Goal: Task Accomplishment & Management: Use online tool/utility

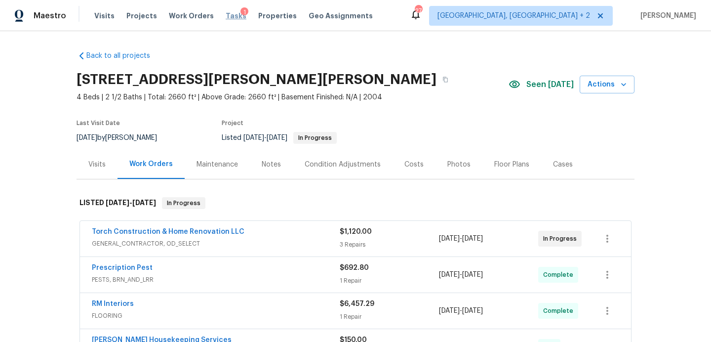
click at [226, 15] on span "Tasks" at bounding box center [236, 15] width 21 height 7
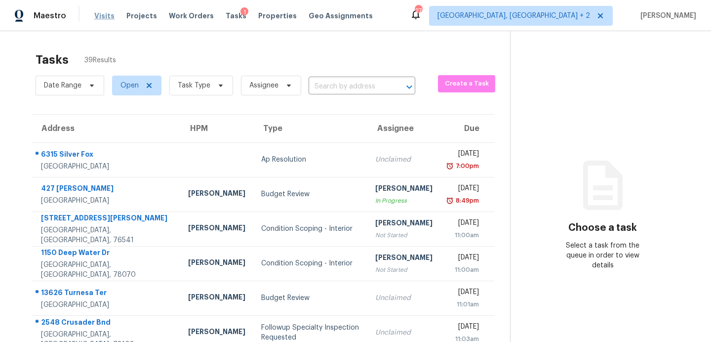
click at [95, 17] on span "Visits" at bounding box center [104, 16] width 20 height 10
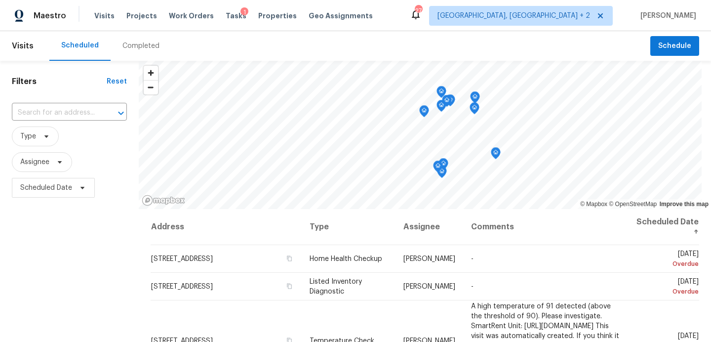
click at [143, 44] on div "Completed" at bounding box center [140, 46] width 37 height 10
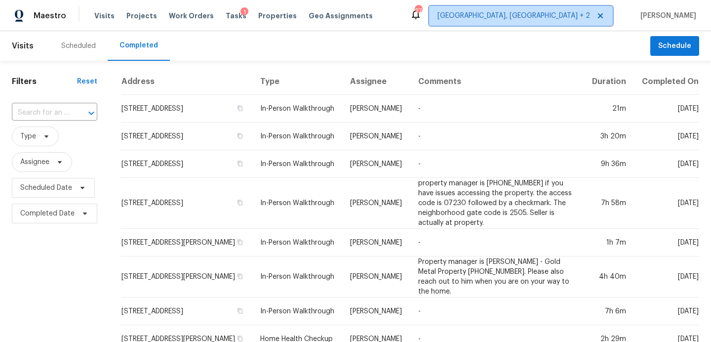
click at [558, 19] on span "[GEOGRAPHIC_DATA], [GEOGRAPHIC_DATA] + 2" at bounding box center [513, 16] width 153 height 10
click at [274, 46] on div "Scheduled Completed" at bounding box center [349, 46] width 601 height 30
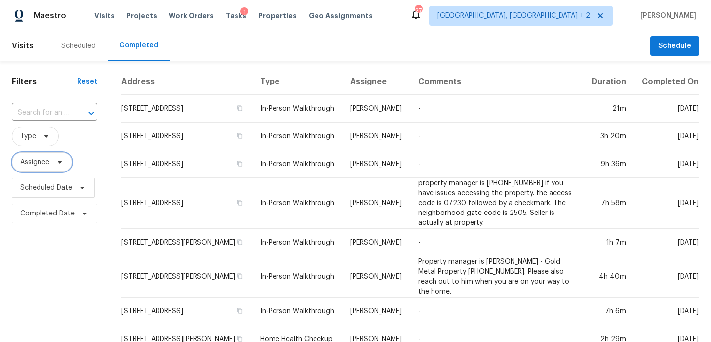
click at [39, 160] on span "Assignee" at bounding box center [34, 162] width 29 height 10
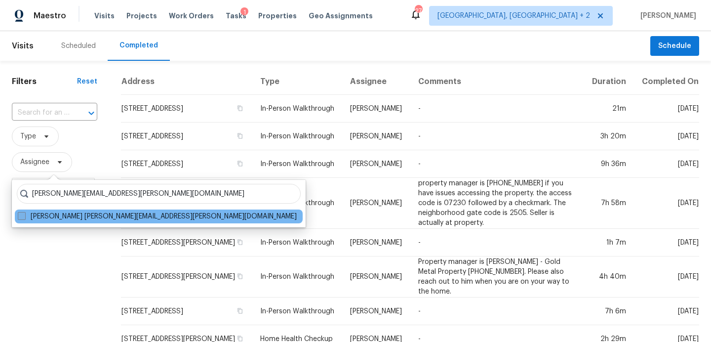
type input "robert.hamilton@opendoor.com"
click at [40, 219] on label "Robert Hamilton robert.hamilton@opendoor.com" at bounding box center [157, 216] width 279 height 10
click at [24, 218] on input "Robert Hamilton robert.hamilton@opendoor.com" at bounding box center [21, 214] width 6 height 6
checkbox input "true"
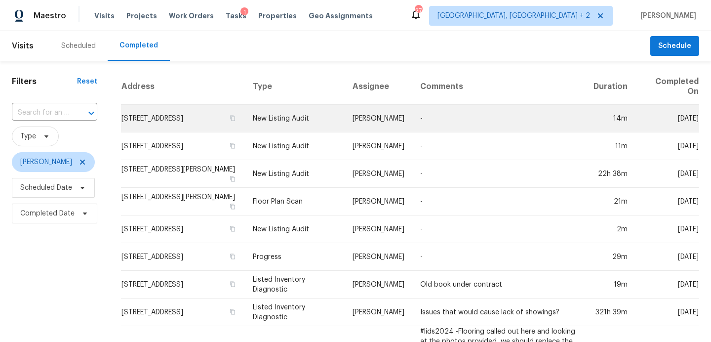
click at [175, 117] on td "9534 Lookover Bay, Converse, TX 78109" at bounding box center [183, 119] width 124 height 28
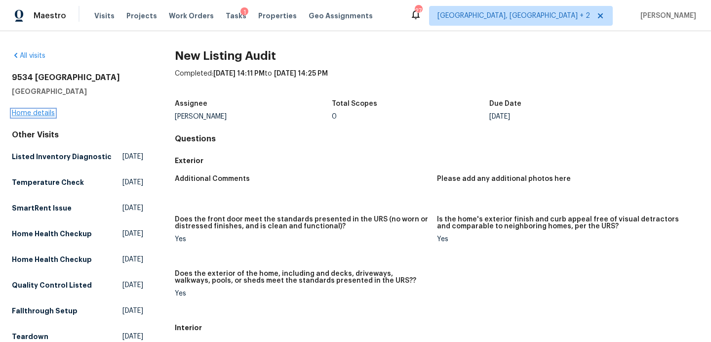
click at [46, 112] on link "Home details" at bounding box center [33, 113] width 43 height 7
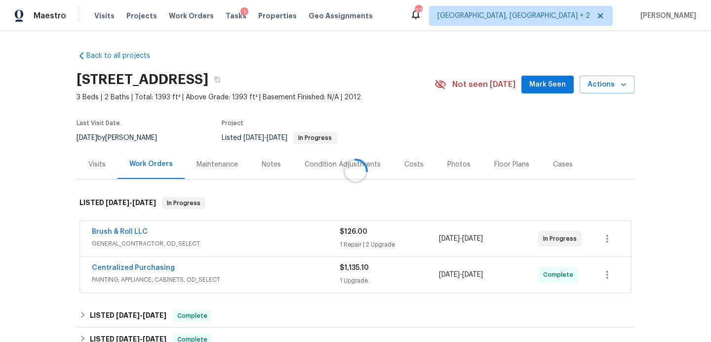
click at [540, 82] on div at bounding box center [355, 171] width 711 height 342
click at [533, 83] on div at bounding box center [355, 171] width 711 height 342
click at [546, 85] on span "Mark Seen" at bounding box center [547, 84] width 37 height 12
click at [228, 18] on span "Tasks" at bounding box center [236, 15] width 21 height 7
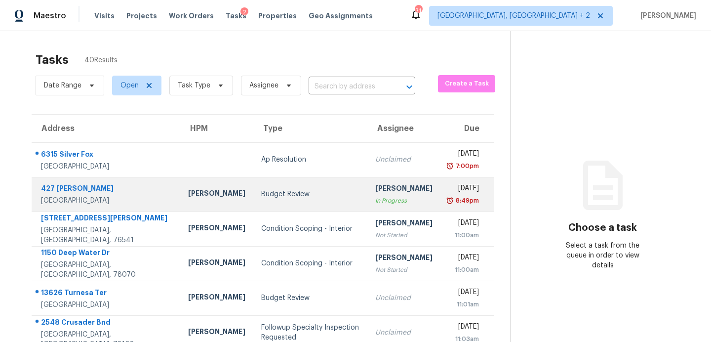
click at [261, 192] on div "Budget Review" at bounding box center [310, 194] width 98 height 10
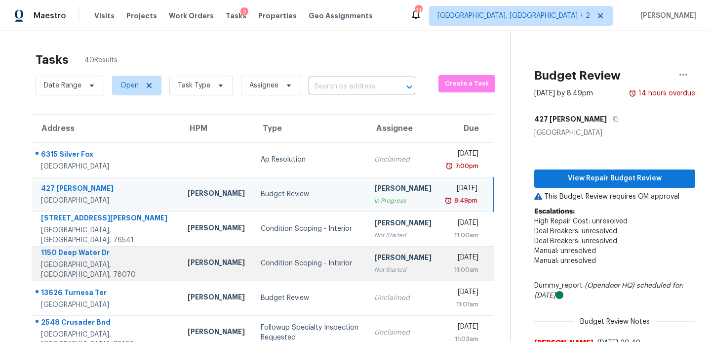
scroll to position [120, 0]
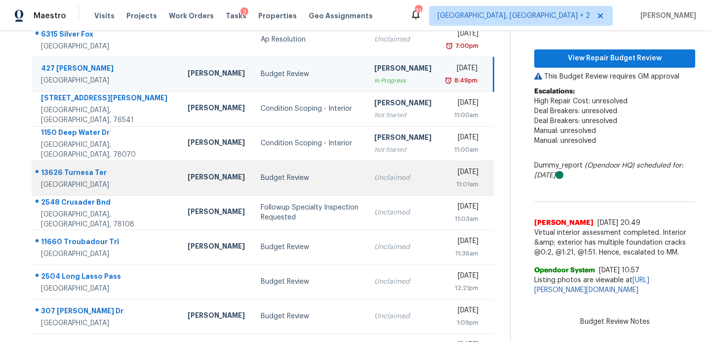
click at [261, 178] on div "Budget Review" at bounding box center [310, 178] width 98 height 10
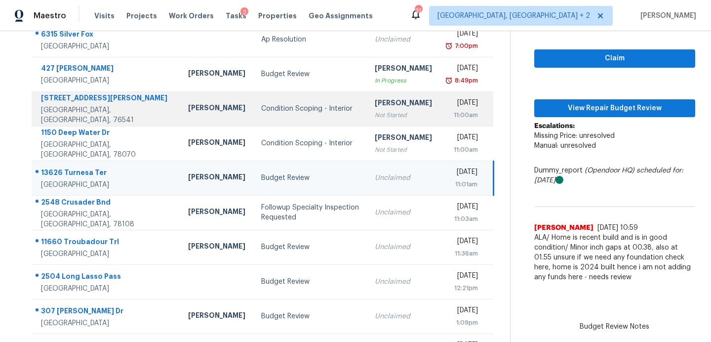
scroll to position [0, 0]
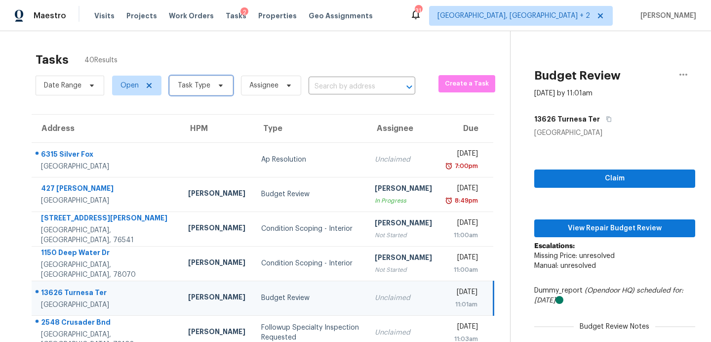
click at [222, 88] on icon at bounding box center [221, 85] width 8 height 8
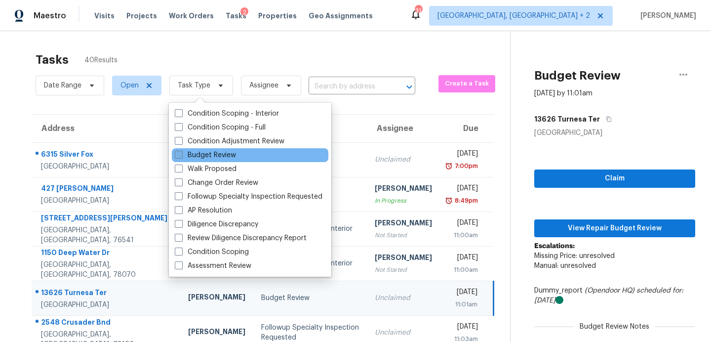
click at [221, 156] on label "Budget Review" at bounding box center [205, 155] width 61 height 10
click at [181, 156] on input "Budget Review" at bounding box center [178, 153] width 6 height 6
checkbox input "true"
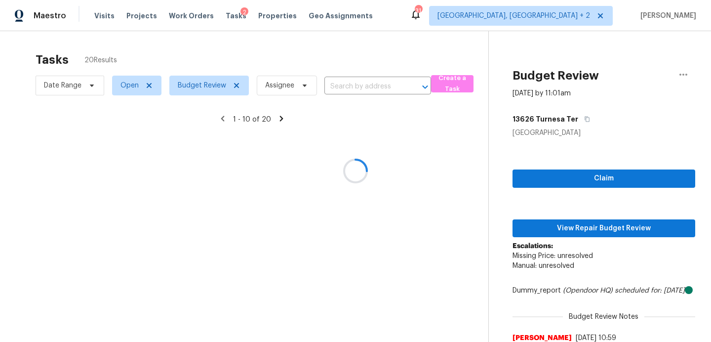
click at [139, 46] on div at bounding box center [355, 171] width 711 height 342
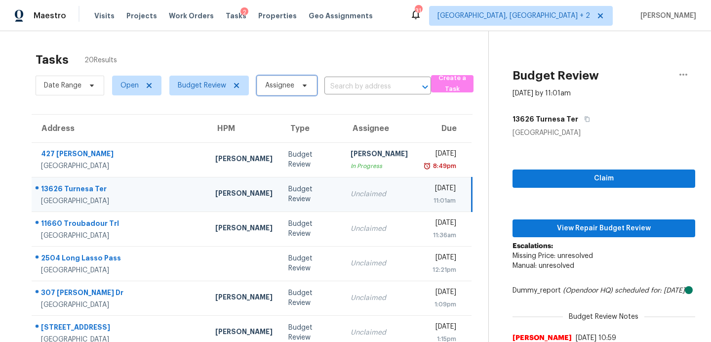
click at [279, 81] on span "Assignee" at bounding box center [279, 85] width 29 height 10
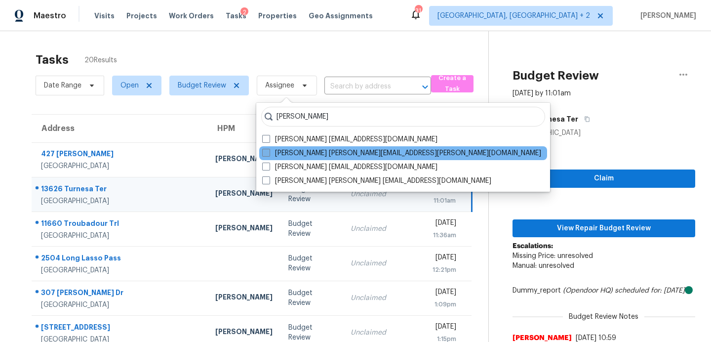
type input "robert hamilton"
click at [294, 154] on label "Robert Hamilton robert.hamilton@opendoor.com" at bounding box center [401, 153] width 279 height 10
click at [268, 154] on input "Robert Hamilton robert.hamilton@opendoor.com" at bounding box center [265, 151] width 6 height 6
checkbox input "true"
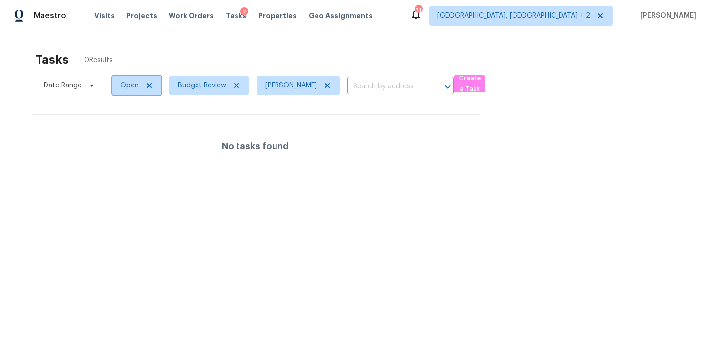
click at [128, 84] on span "Open" at bounding box center [129, 85] width 18 height 10
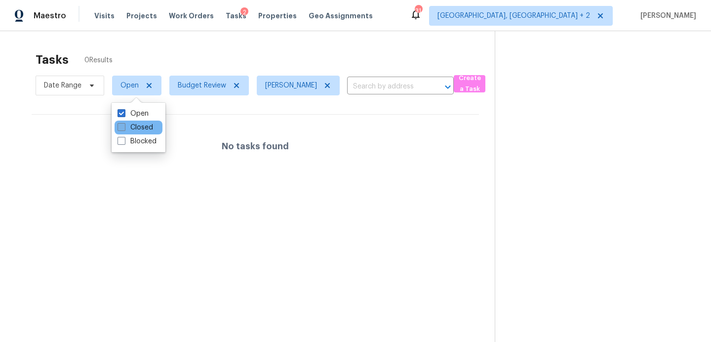
click at [136, 130] on label "Closed" at bounding box center [135, 127] width 36 height 10
click at [124, 129] on input "Closed" at bounding box center [120, 125] width 6 height 6
checkbox input "true"
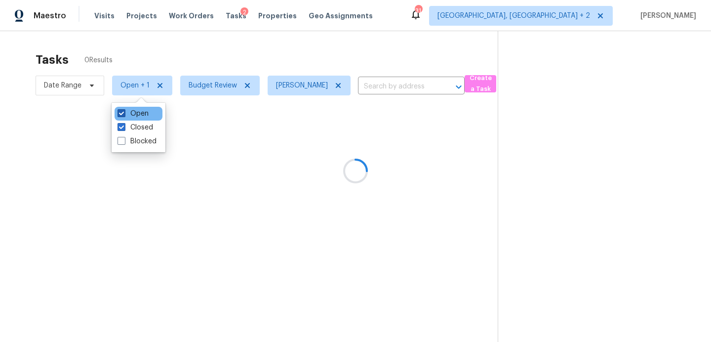
click at [120, 113] on span at bounding box center [121, 113] width 8 height 8
click at [120, 113] on input "Open" at bounding box center [120, 112] width 6 height 6
checkbox input "false"
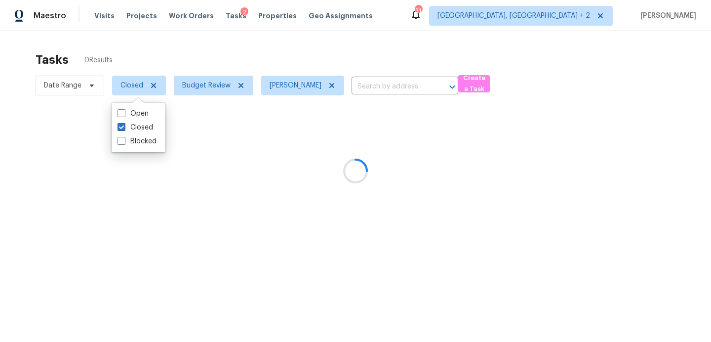
click at [131, 52] on div at bounding box center [355, 171] width 711 height 342
click at [92, 90] on div at bounding box center [355, 171] width 711 height 342
click at [86, 86] on div at bounding box center [355, 171] width 711 height 342
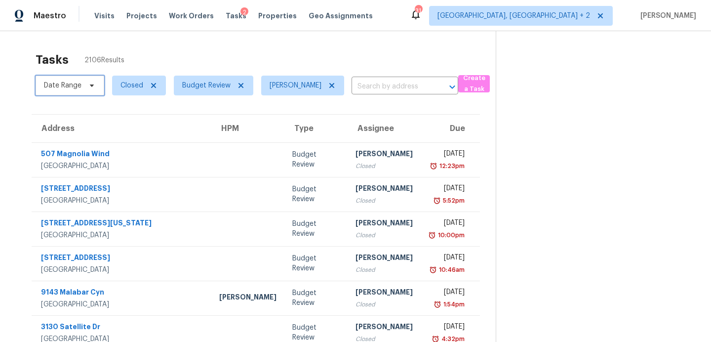
click at [76, 82] on span "Date Range" at bounding box center [63, 85] width 38 height 10
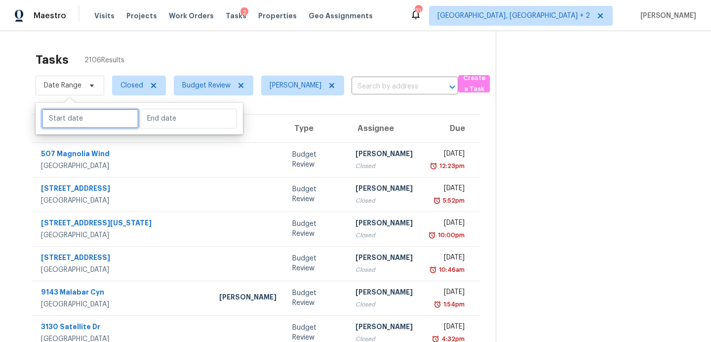
select select "9"
select select "2025"
select select "10"
select select "2025"
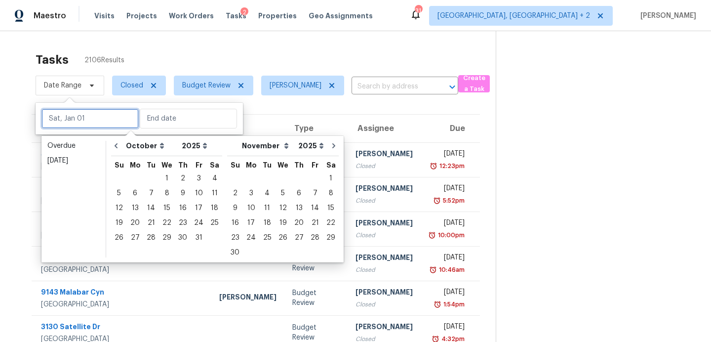
click at [77, 120] on input "text" at bounding box center [89, 119] width 97 height 20
type input "Wed, Oct 01"
click at [115, 149] on icon "Go to previous month" at bounding box center [116, 146] width 8 height 8
select select "8"
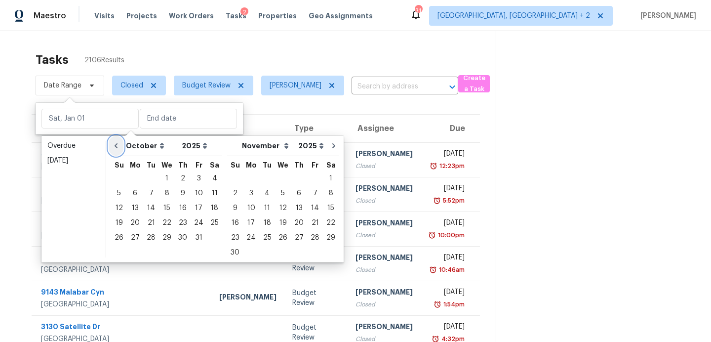
select select "9"
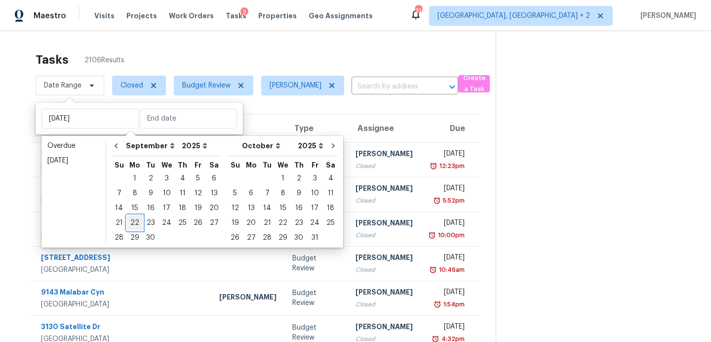
click at [133, 223] on div "22" at bounding box center [135, 223] width 16 height 14
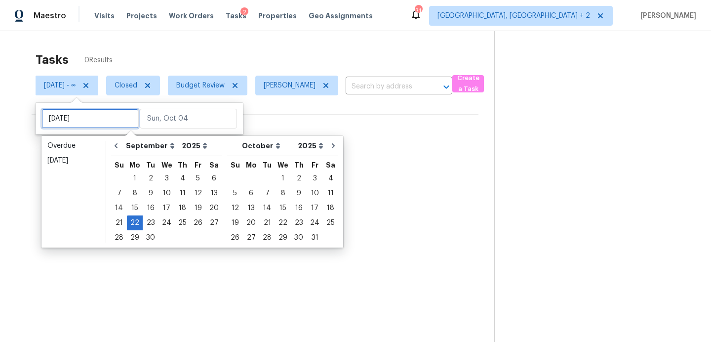
type input "Tue, Sep 16"
type input "Mon, Sep 22"
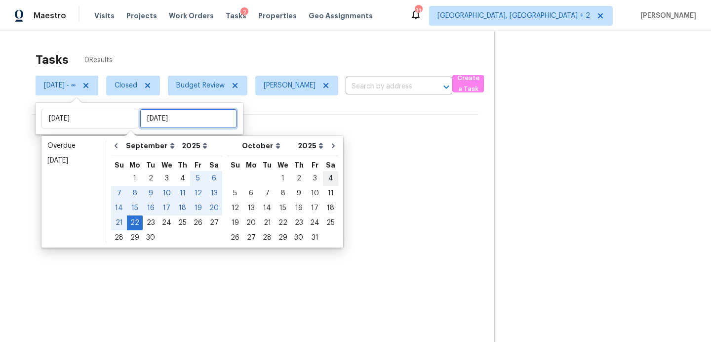
type input "Mon, Sep 22"
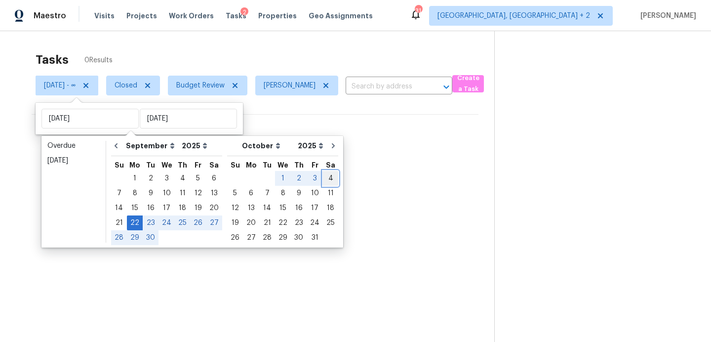
click at [323, 178] on div "4" at bounding box center [330, 178] width 15 height 14
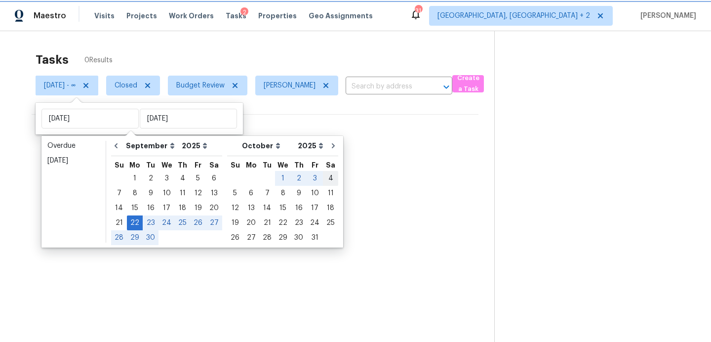
type input "Sat, Oct 04"
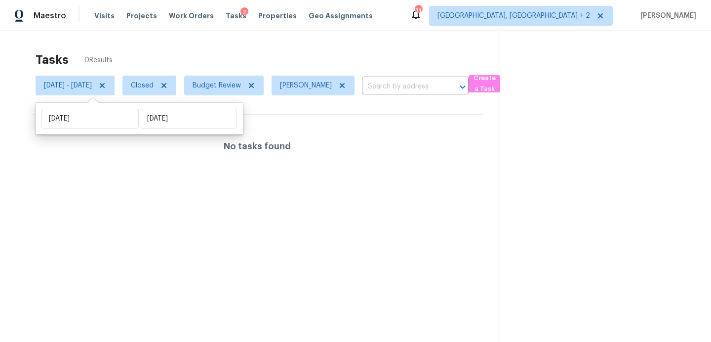
click at [5, 178] on div "Tasks 0 Results Mon, Sep 22 - Sat, Oct 04 Closed Budget Review Robert Hamilton …" at bounding box center [355, 202] width 711 height 342
click at [162, 81] on span "Closed" at bounding box center [149, 86] width 54 height 20
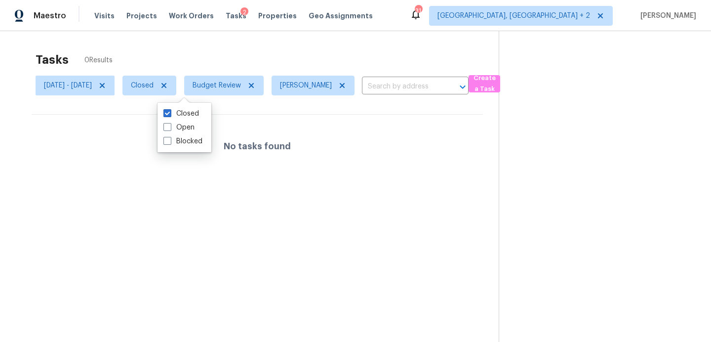
click at [192, 52] on div "Tasks 0 Results" at bounding box center [267, 60] width 463 height 26
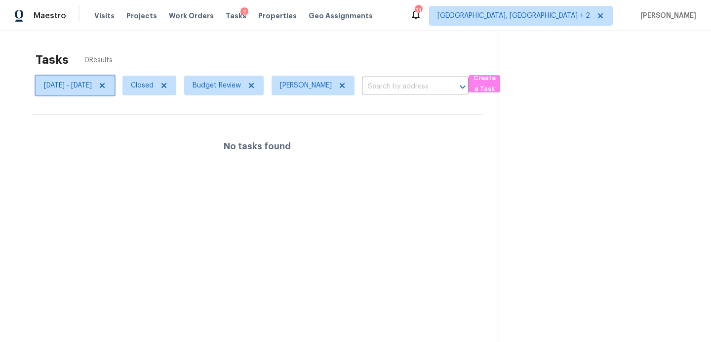
click at [83, 77] on span "Mon, Sep 22 - Sat, Oct 04" at bounding box center [75, 86] width 79 height 20
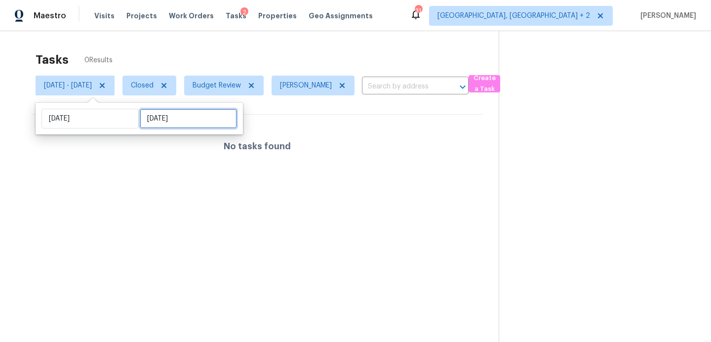
click at [189, 121] on input "Sat, Oct 04" at bounding box center [188, 119] width 97 height 20
select select "8"
select select "2025"
select select "9"
select select "2025"
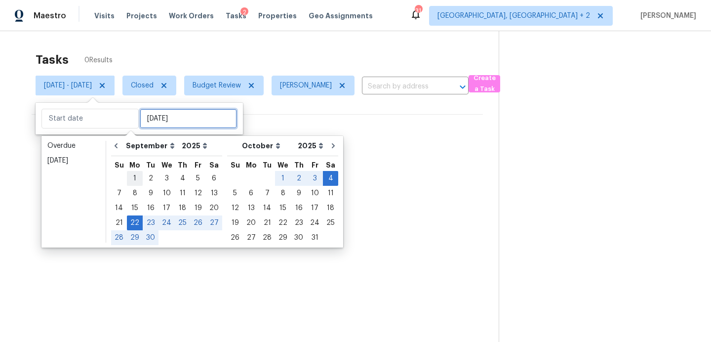
type input "Mon, Sep 01"
click at [135, 180] on div "1" at bounding box center [135, 178] width 16 height 14
type input "Mon, Sep 22"
type input "Mon, Sep 01"
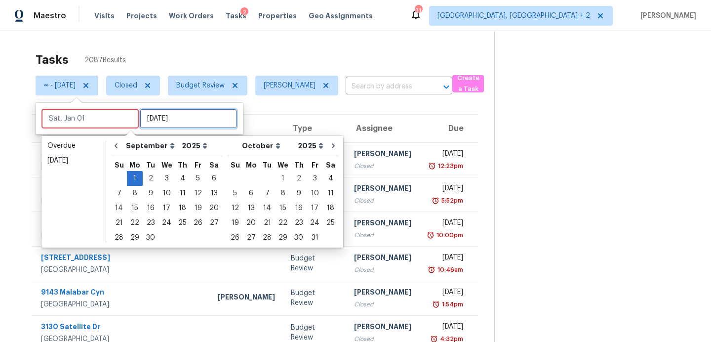
click at [159, 116] on input "Mon, Sep 01" at bounding box center [188, 119] width 97 height 20
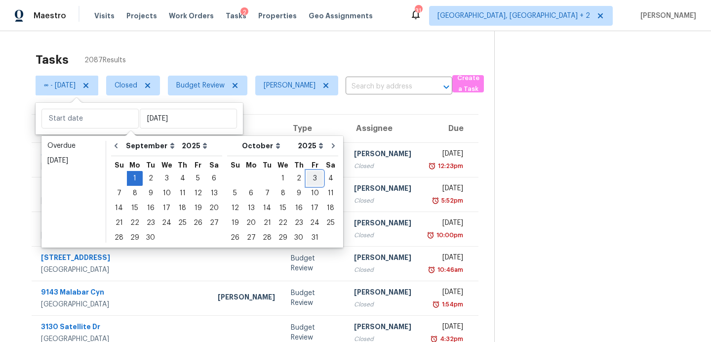
click at [307, 178] on div "3" at bounding box center [315, 178] width 16 height 14
type input "Fri, Oct 03"
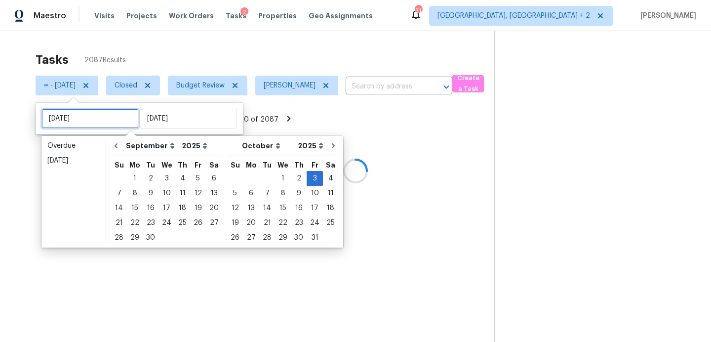
type input "Wed, Oct 01"
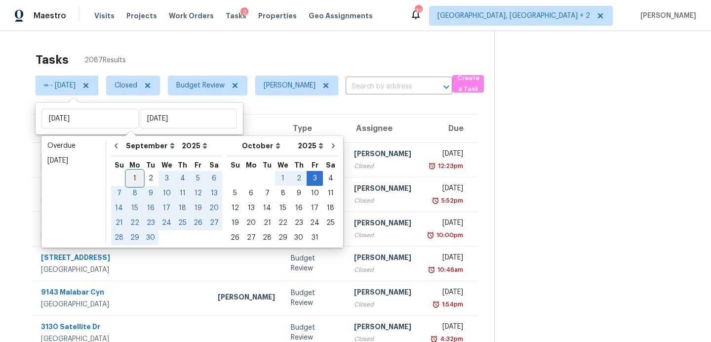
click at [132, 174] on div "1" at bounding box center [135, 178] width 16 height 14
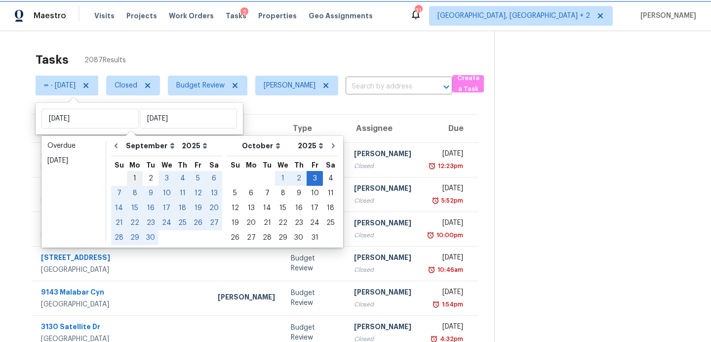
type input "Mon, Sep 01"
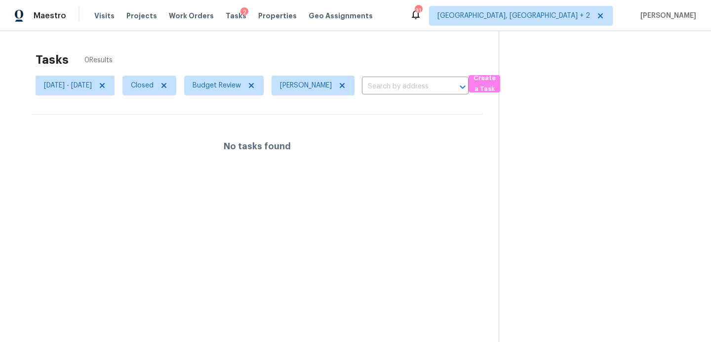
click at [173, 58] on div "Tasks 0 Results" at bounding box center [267, 60] width 463 height 26
click at [345, 84] on icon at bounding box center [342, 85] width 5 height 5
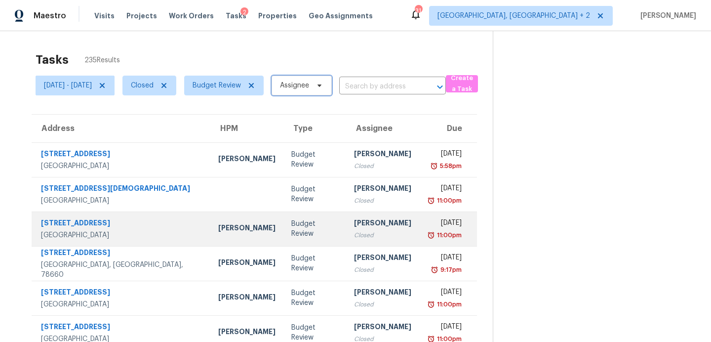
scroll to position [172, 0]
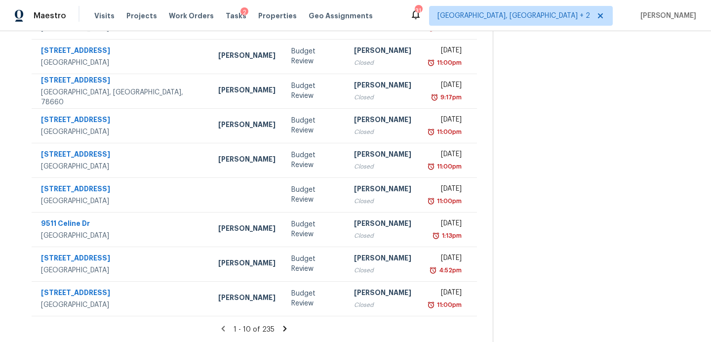
click at [287, 327] on icon at bounding box center [284, 328] width 9 height 9
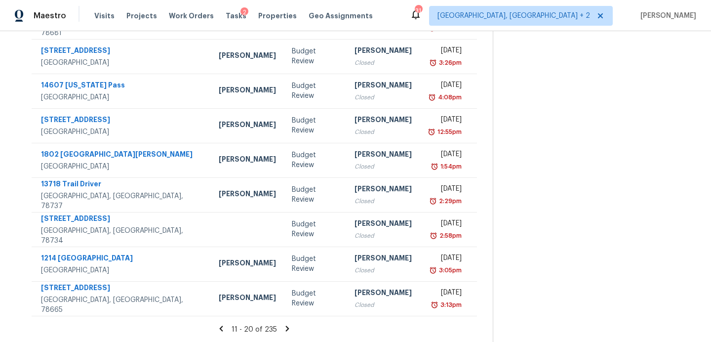
click at [289, 329] on icon at bounding box center [286, 327] width 3 height 5
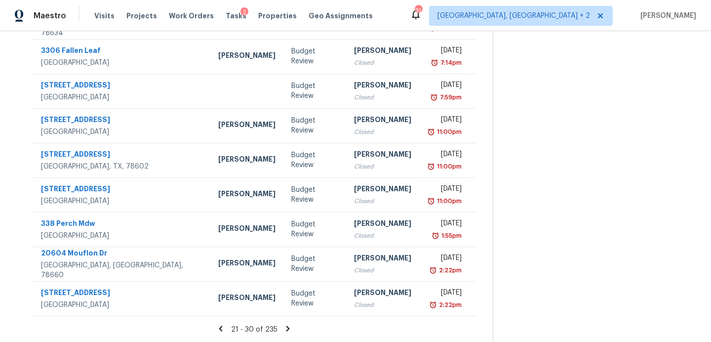
click at [290, 327] on icon at bounding box center [287, 328] width 9 height 9
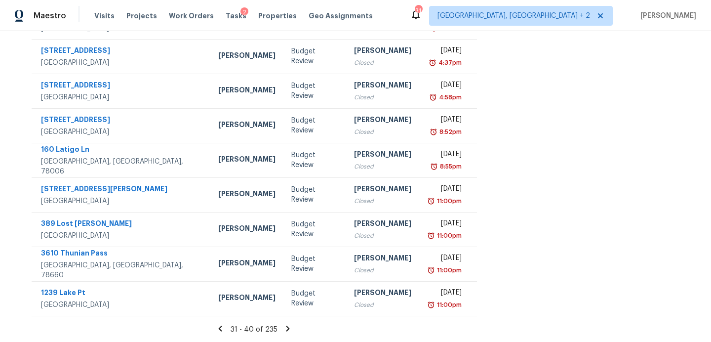
click at [290, 327] on icon at bounding box center [287, 328] width 9 height 9
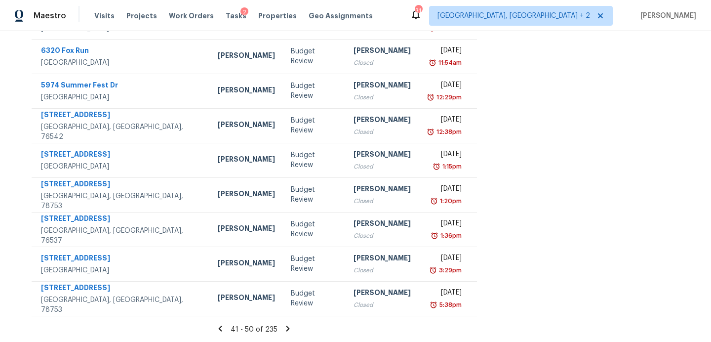
click at [292, 324] on icon at bounding box center [287, 328] width 9 height 9
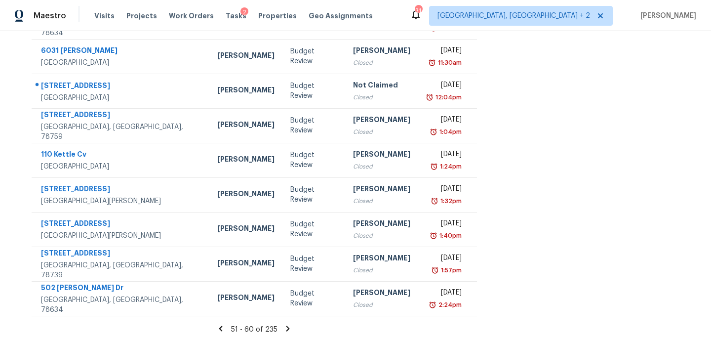
click at [289, 328] on icon at bounding box center [287, 328] width 9 height 9
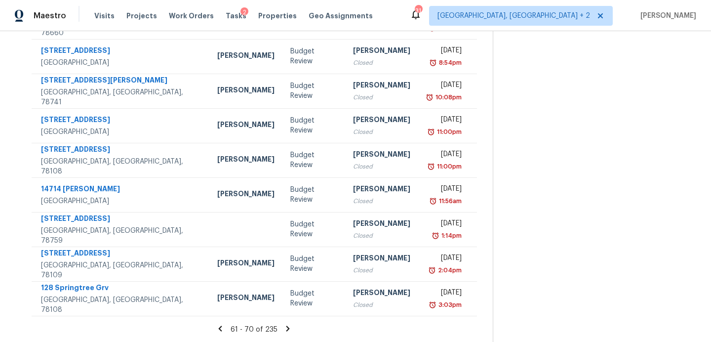
click at [289, 328] on icon at bounding box center [287, 328] width 9 height 9
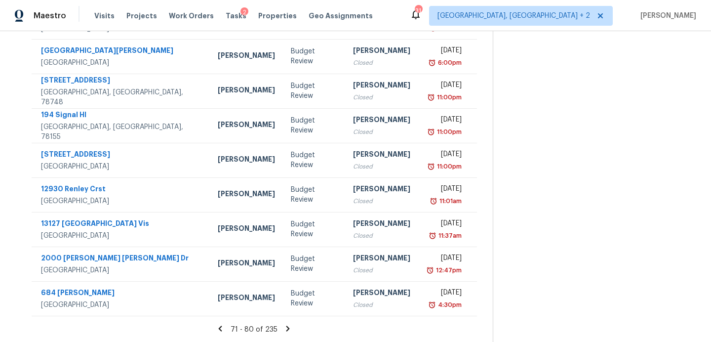
click at [290, 326] on icon at bounding box center [287, 327] width 3 height 5
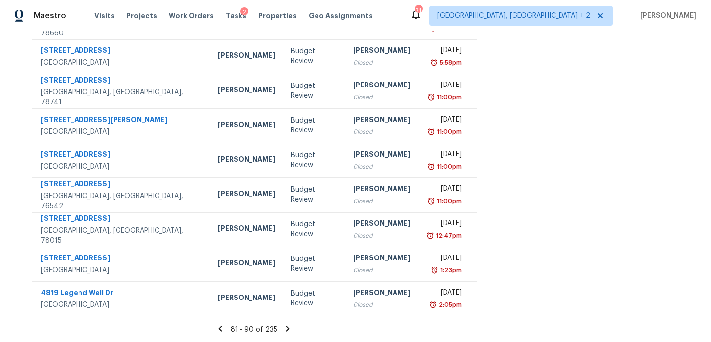
click at [289, 326] on icon at bounding box center [287, 327] width 3 height 5
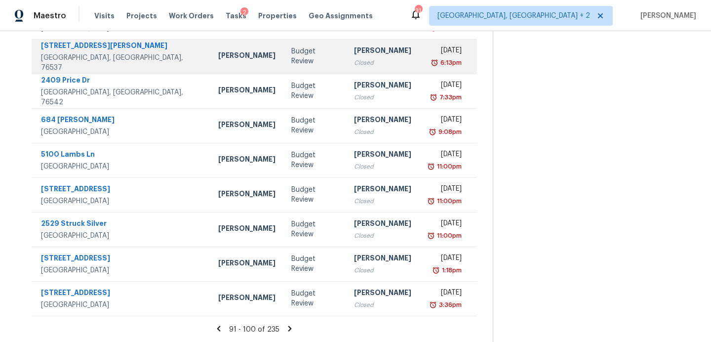
click at [91, 53] on div "116 Rainey Dr" at bounding box center [121, 46] width 161 height 12
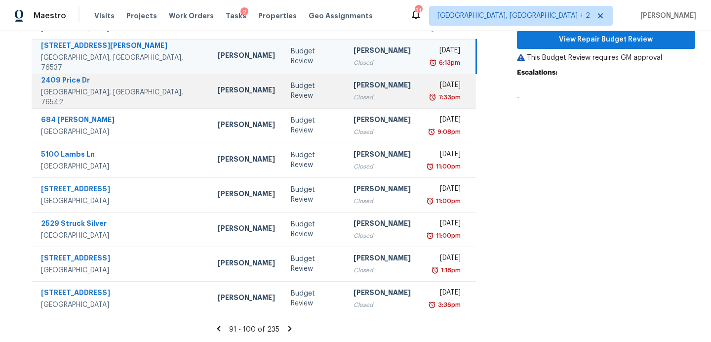
scroll to position [0, 0]
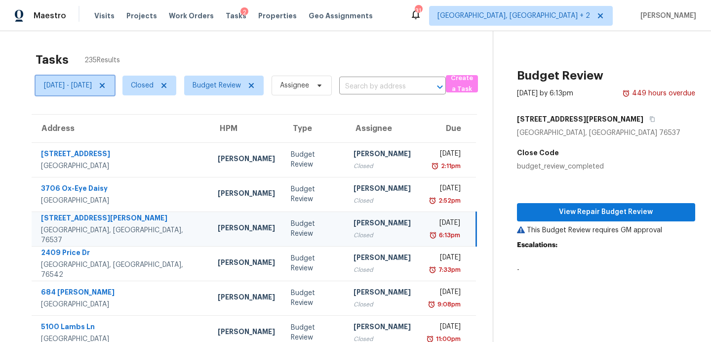
click at [92, 83] on span "Mon, Sep 01 - Fri, Oct 03" at bounding box center [68, 85] width 48 height 10
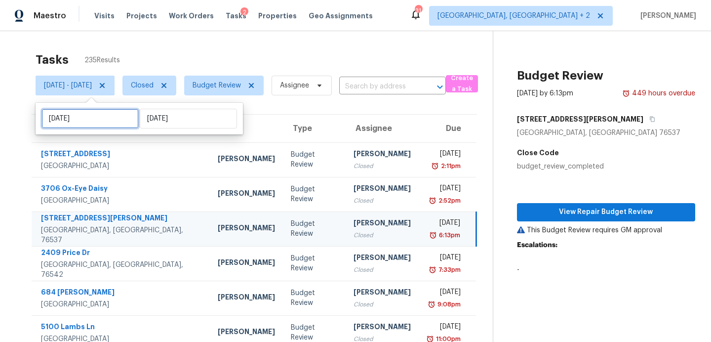
select select "8"
select select "2025"
select select "9"
select select "2025"
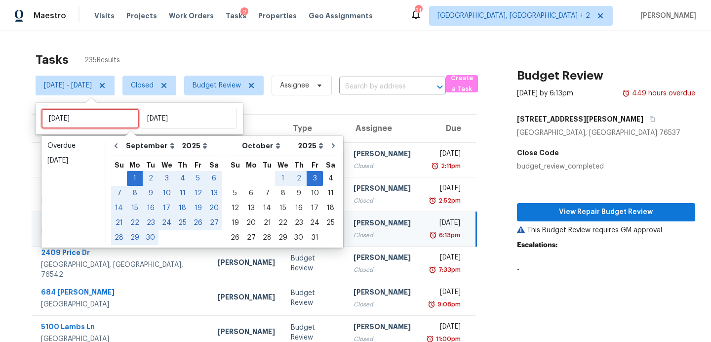
click at [101, 121] on input "Mon, Sep 01" at bounding box center [89, 119] width 97 height 20
click at [133, 224] on div "22" at bounding box center [135, 223] width 16 height 14
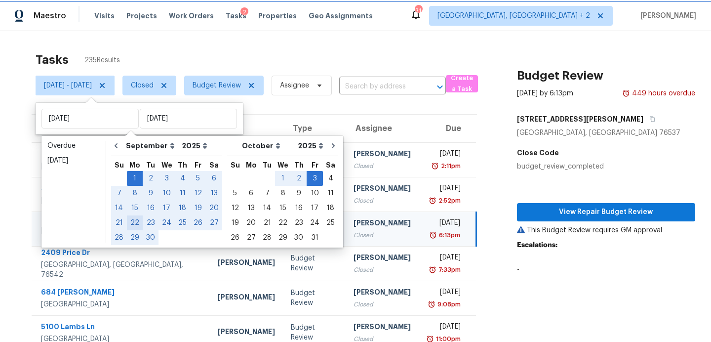
type input "Mon, Sep 22"
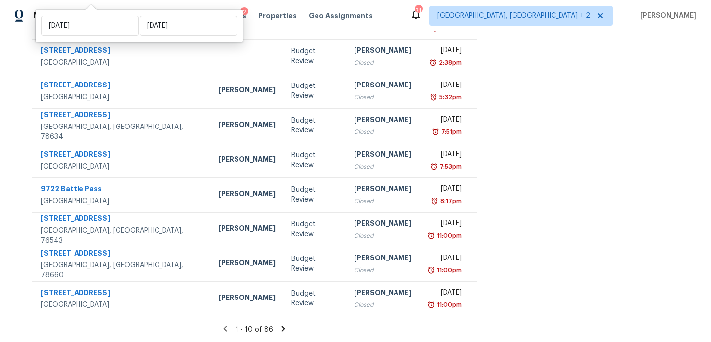
click at [285, 325] on icon at bounding box center [282, 327] width 3 height 5
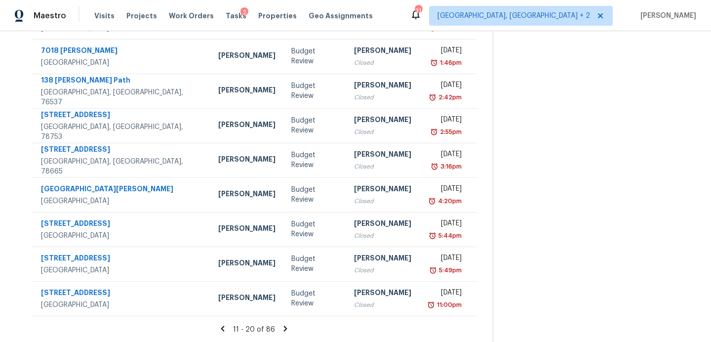
click at [287, 327] on icon at bounding box center [285, 327] width 3 height 5
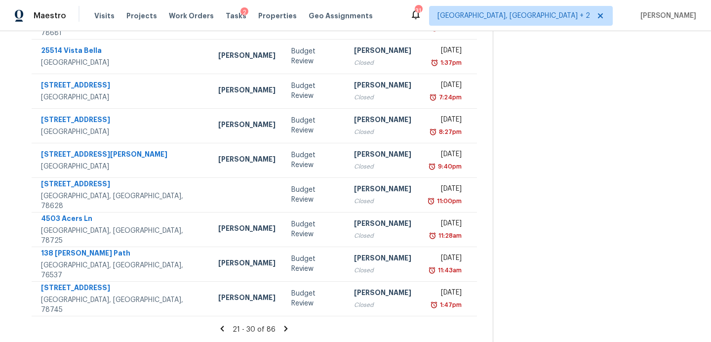
click at [288, 326] on icon at bounding box center [285, 327] width 3 height 5
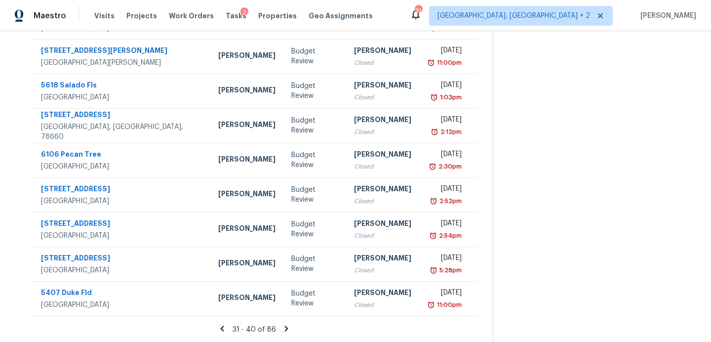
click at [288, 329] on icon at bounding box center [285, 327] width 3 height 5
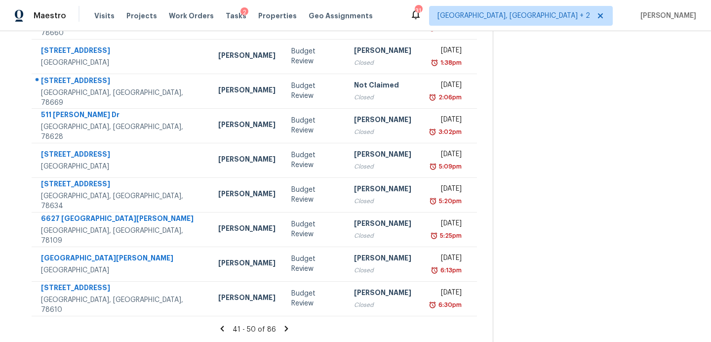
click at [290, 325] on icon at bounding box center [286, 328] width 9 height 9
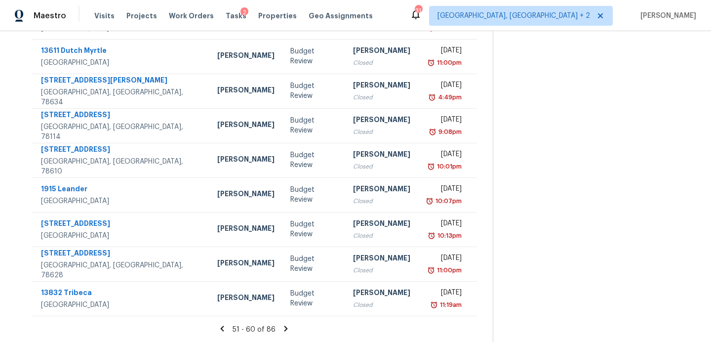
click at [287, 327] on icon at bounding box center [285, 328] width 9 height 9
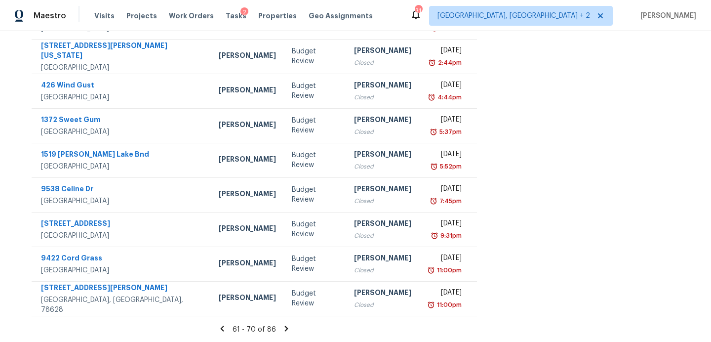
click at [291, 325] on icon at bounding box center [286, 328] width 9 height 9
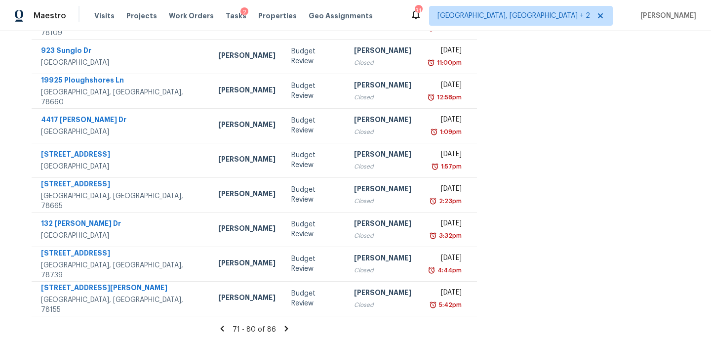
click at [288, 326] on icon at bounding box center [285, 327] width 3 height 5
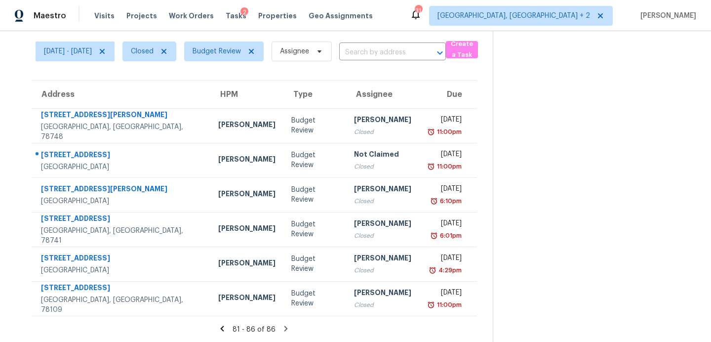
click at [224, 327] on icon at bounding box center [222, 327] width 3 height 5
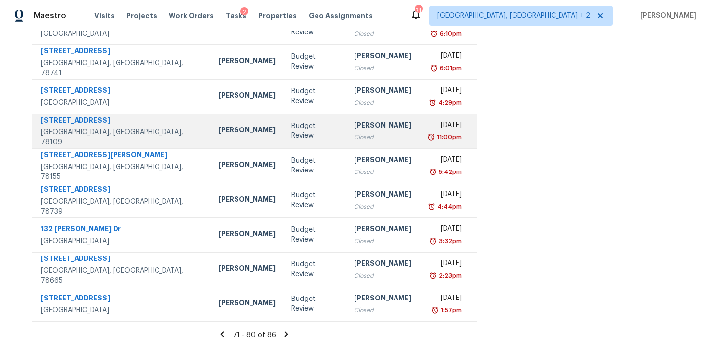
scroll to position [172, 0]
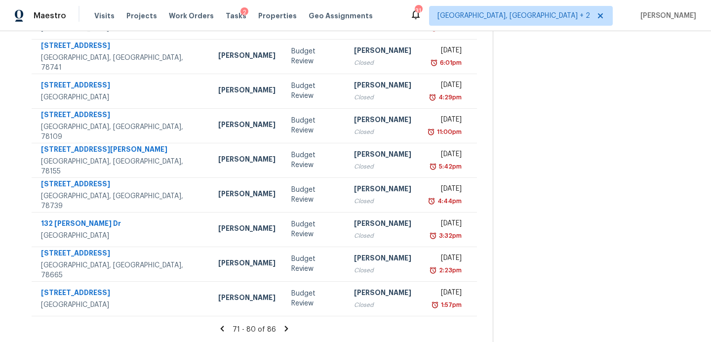
click at [227, 327] on icon at bounding box center [222, 328] width 9 height 9
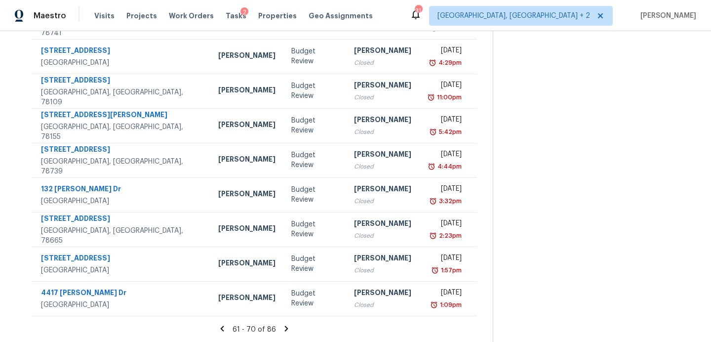
click at [227, 328] on icon at bounding box center [222, 328] width 9 height 9
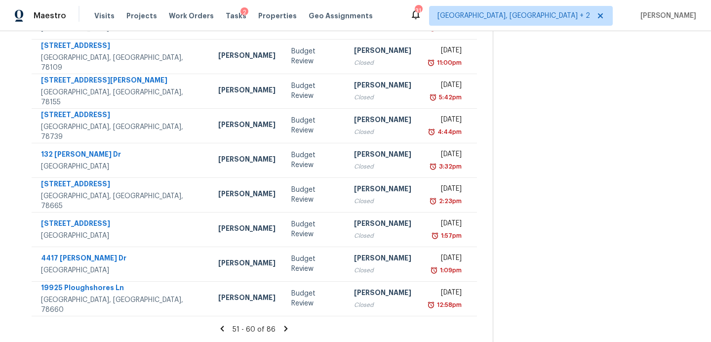
click at [227, 325] on icon at bounding box center [222, 328] width 9 height 9
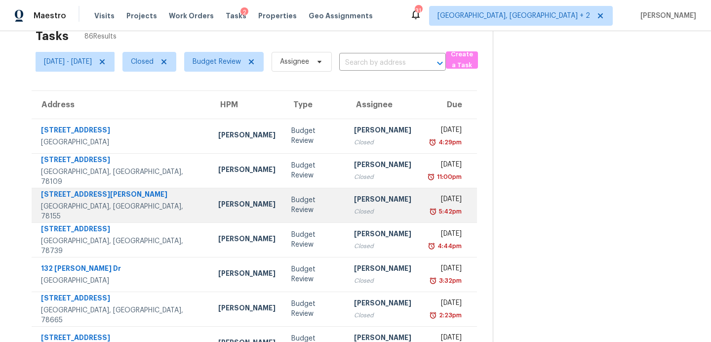
scroll to position [21, 0]
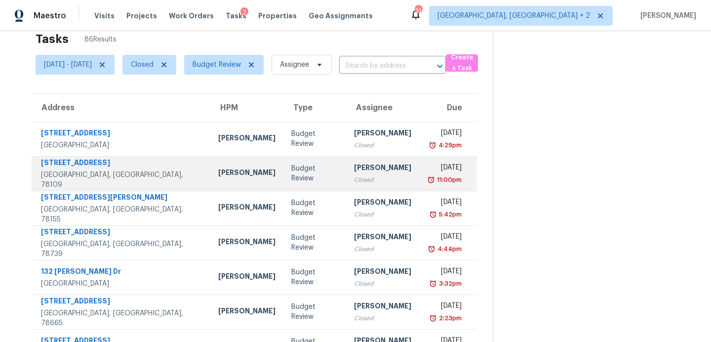
click at [291, 175] on div "Budget Review" at bounding box center [314, 173] width 47 height 20
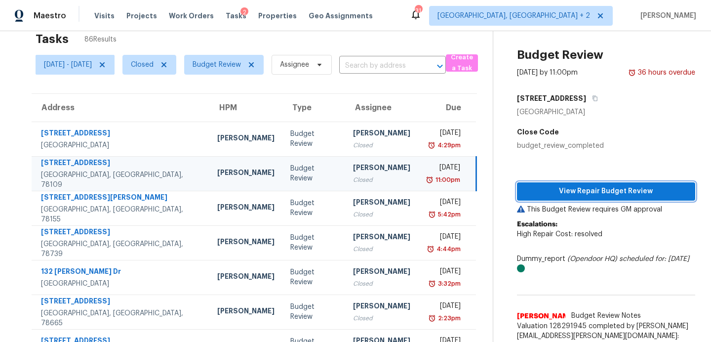
click at [583, 192] on span "View Repair Budget Review" at bounding box center [606, 191] width 163 height 12
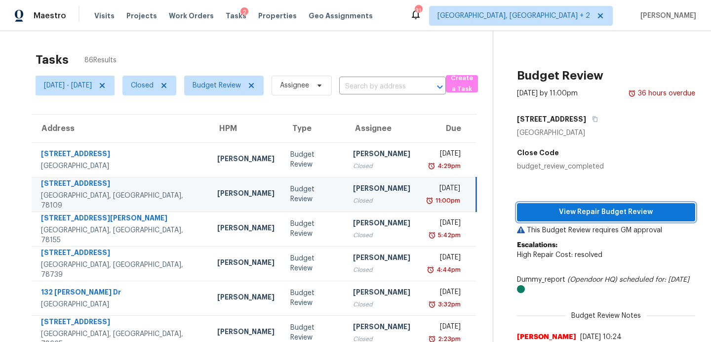
scroll to position [0, 0]
click at [226, 15] on span "Tasks" at bounding box center [236, 15] width 21 height 7
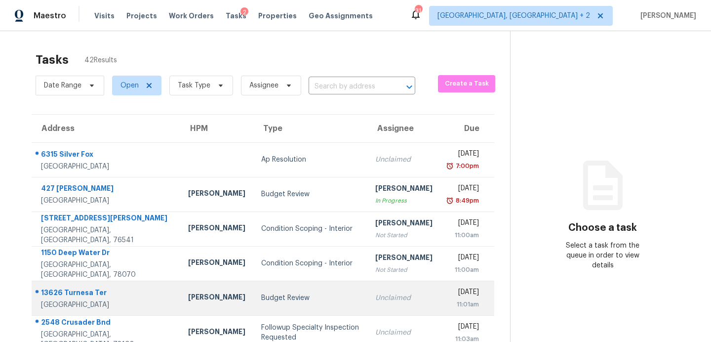
scroll to position [71, 0]
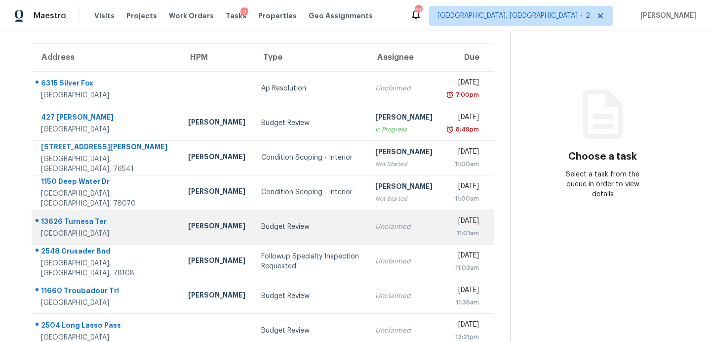
click at [261, 228] on div "Budget Review" at bounding box center [310, 227] width 98 height 10
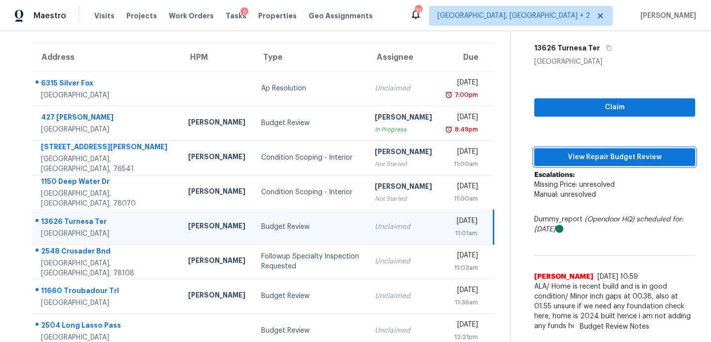
click at [579, 154] on span "View Repair Budget Review" at bounding box center [614, 157] width 145 height 12
